Goal: Task Accomplishment & Management: Use online tool/utility

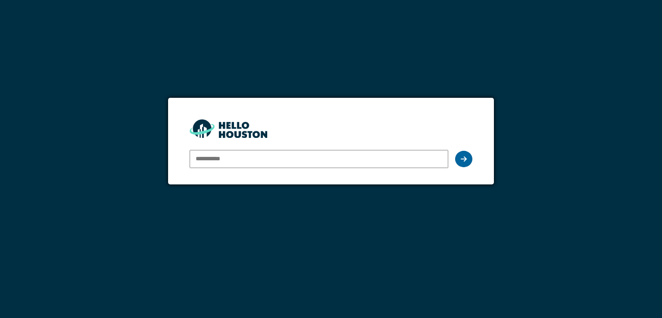
type input "**********"
click at [464, 156] on icon at bounding box center [464, 159] width 6 height 7
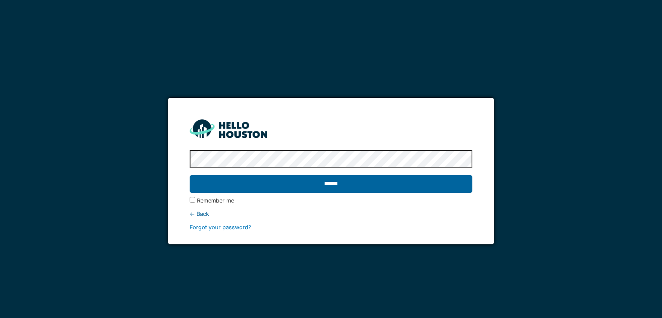
click at [334, 183] on input "******" at bounding box center [331, 184] width 282 height 18
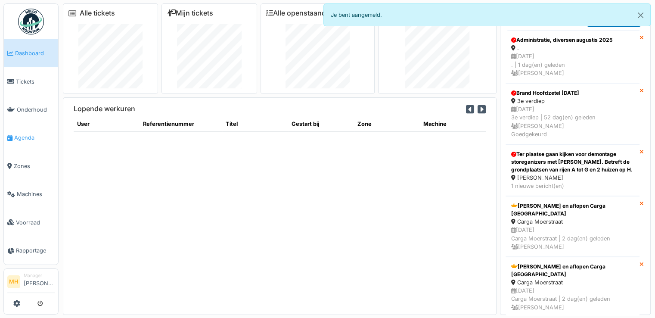
click at [28, 134] on span "Agenda" at bounding box center [34, 138] width 41 height 8
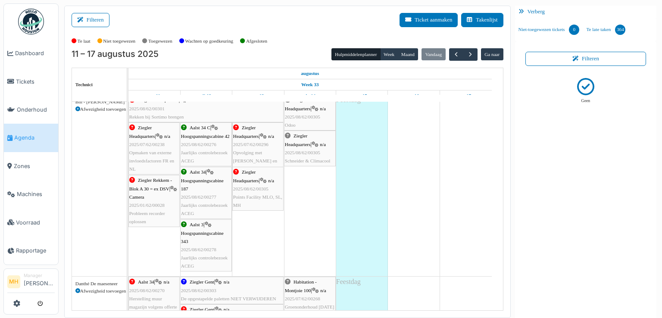
scroll to position [345, 0]
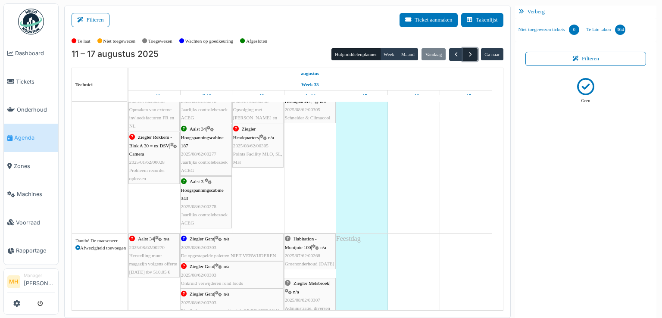
click at [467, 52] on span "button" at bounding box center [470, 54] width 7 height 7
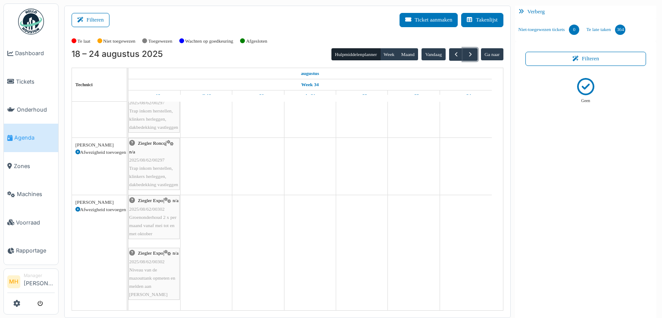
scroll to position [28, 0]
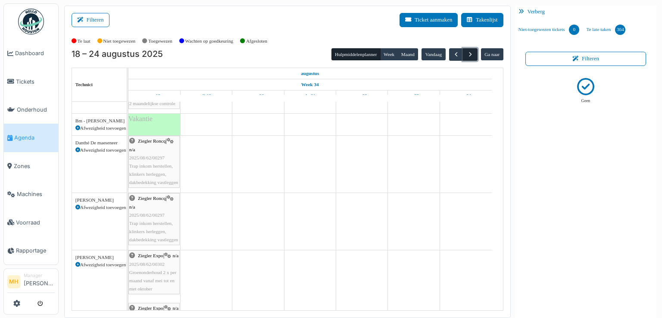
click at [467, 52] on span "button" at bounding box center [470, 54] width 7 height 7
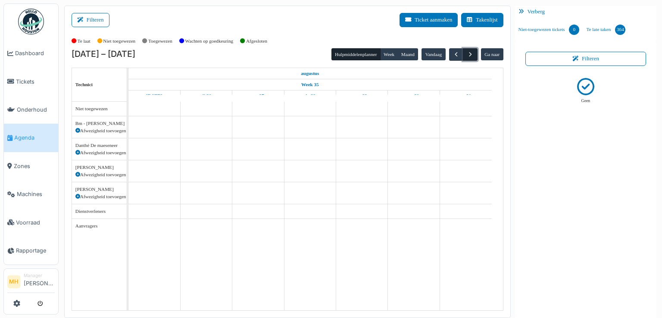
scroll to position [0, 0]
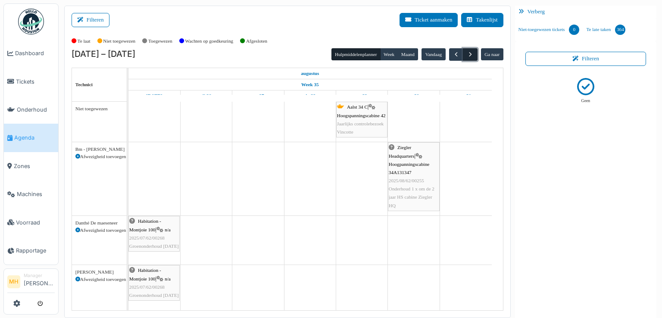
click at [468, 56] on span "button" at bounding box center [470, 54] width 7 height 7
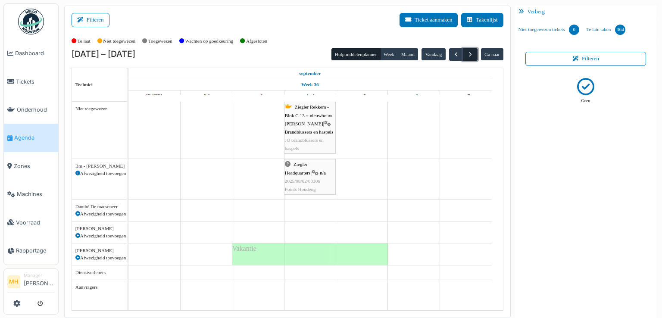
click at [468, 56] on span "button" at bounding box center [470, 54] width 7 height 7
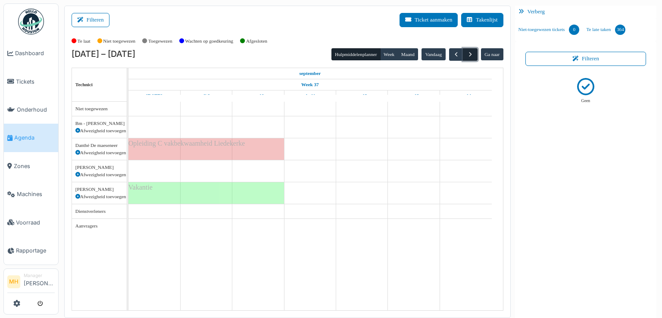
click at [467, 56] on span "button" at bounding box center [470, 54] width 7 height 7
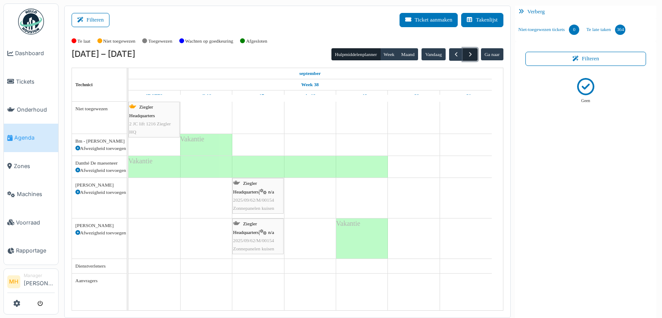
click at [467, 54] on span "button" at bounding box center [470, 54] width 7 height 7
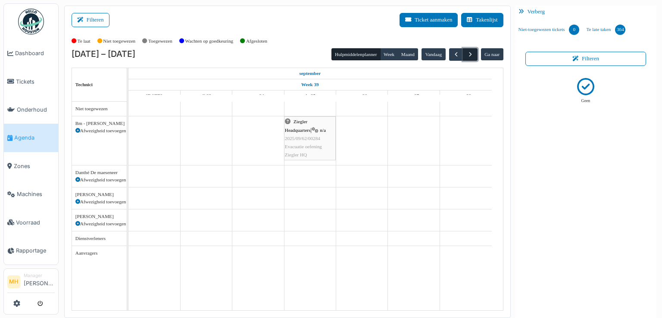
click at [467, 54] on span "button" at bounding box center [470, 54] width 7 height 7
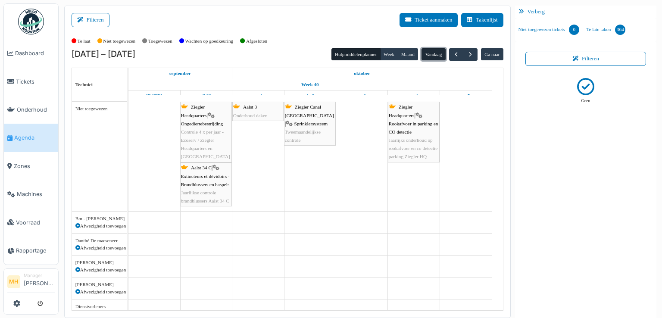
click at [429, 52] on button "Vandaag" at bounding box center [433, 54] width 24 height 12
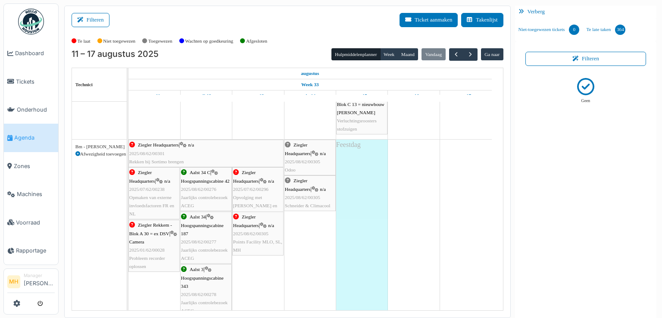
scroll to position [259, 0]
